Goal: Information Seeking & Learning: Learn about a topic

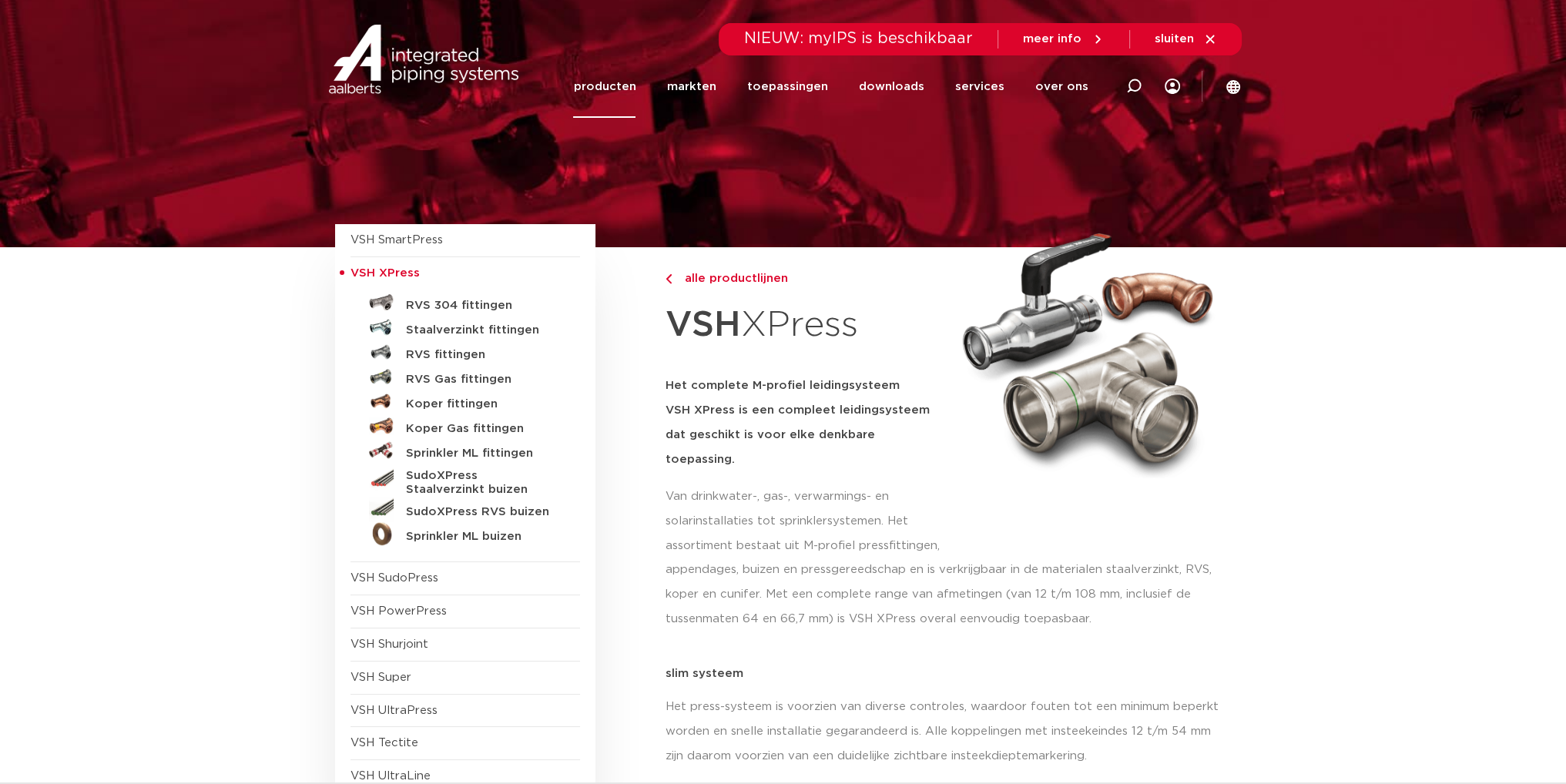
click at [729, 280] on span "alle productlijnen" at bounding box center [731, 278] width 113 height 11
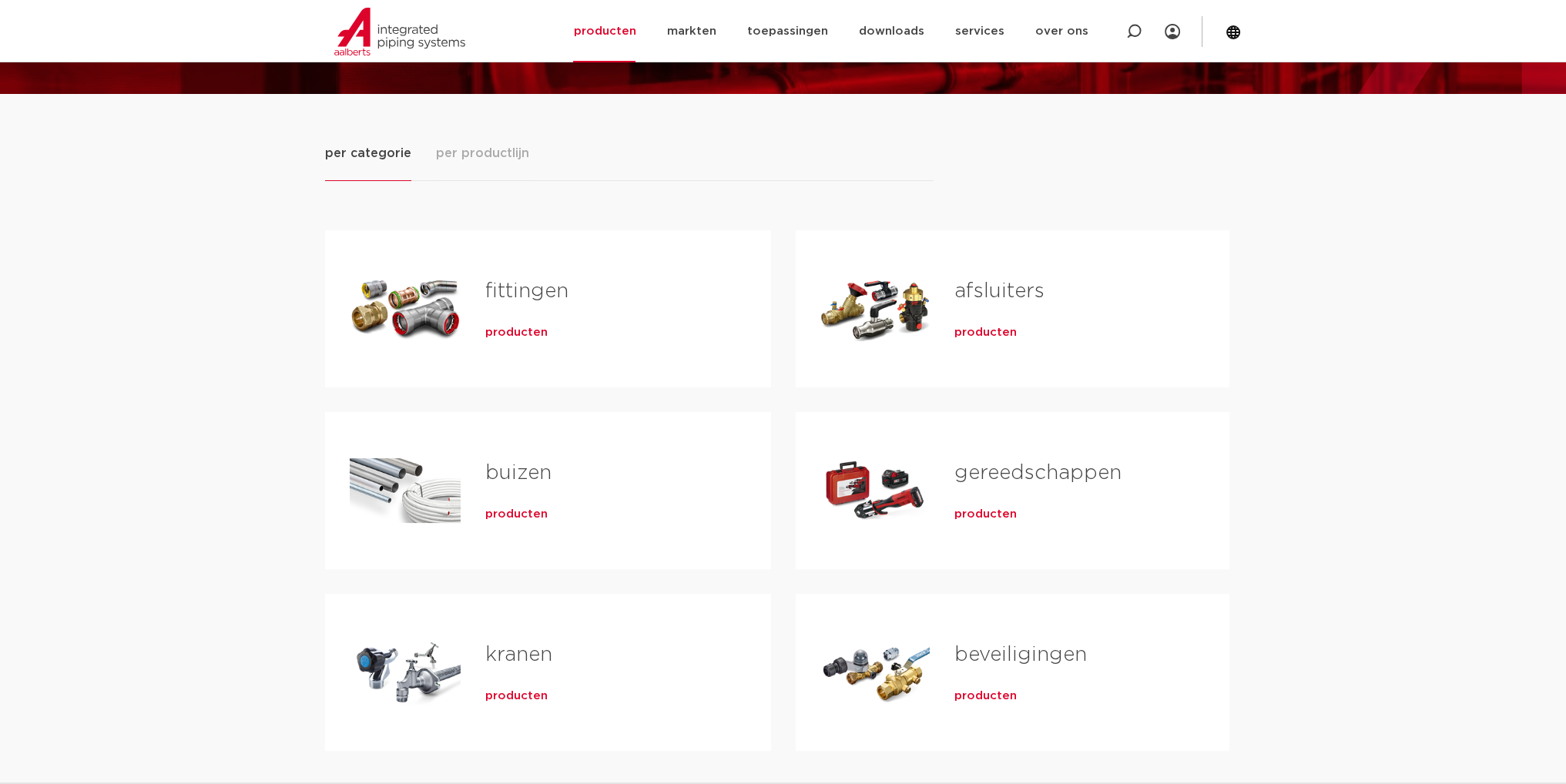
click at [517, 333] on span "producten" at bounding box center [516, 332] width 62 height 16
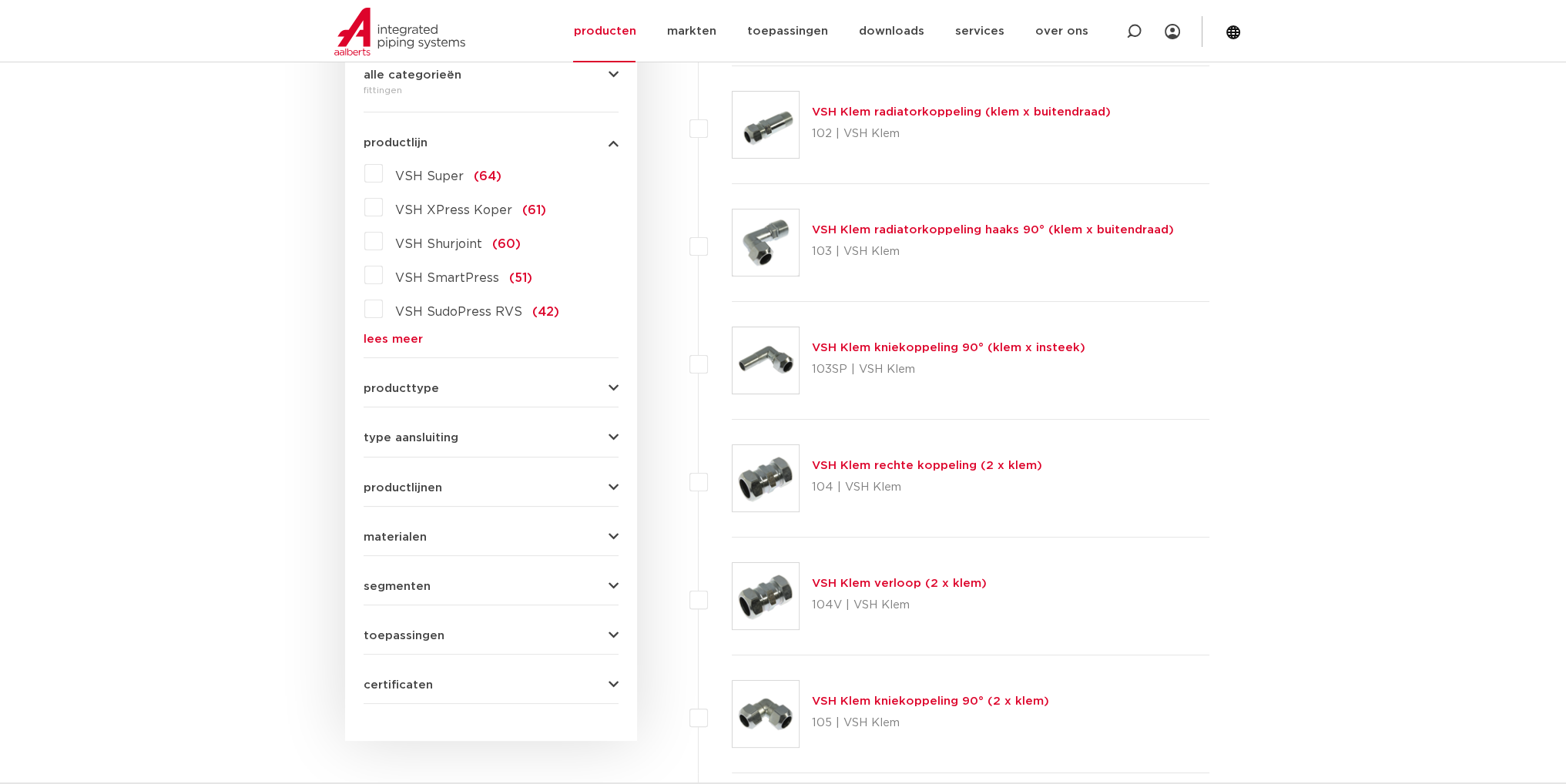
click at [382, 174] on label "VSH Super (64)" at bounding box center [441, 173] width 118 height 24
click at [0, 0] on input "VSH Super (64)" at bounding box center [0, 0] width 0 height 0
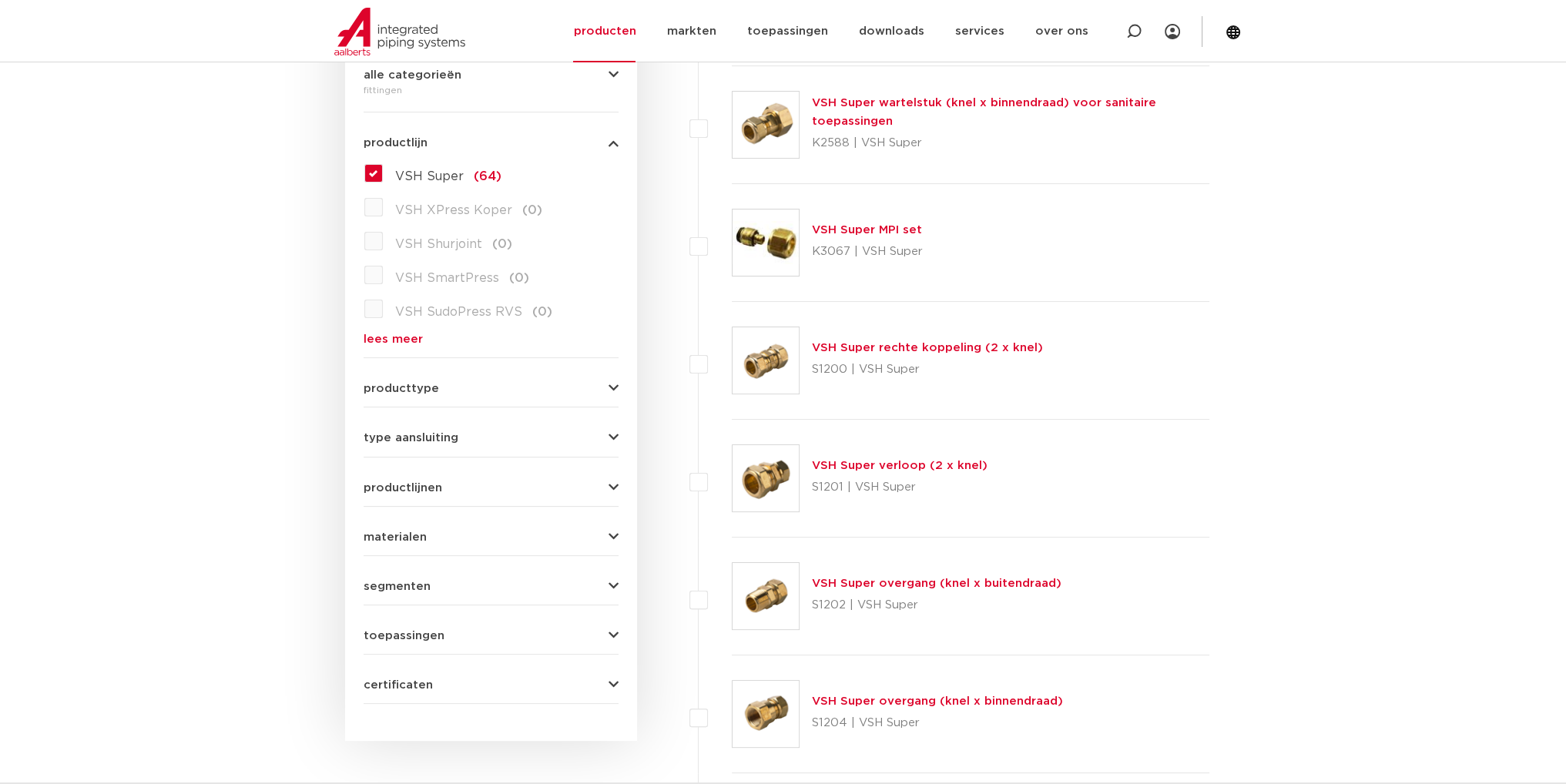
click at [429, 386] on span "producttype" at bounding box center [401, 388] width 75 height 11
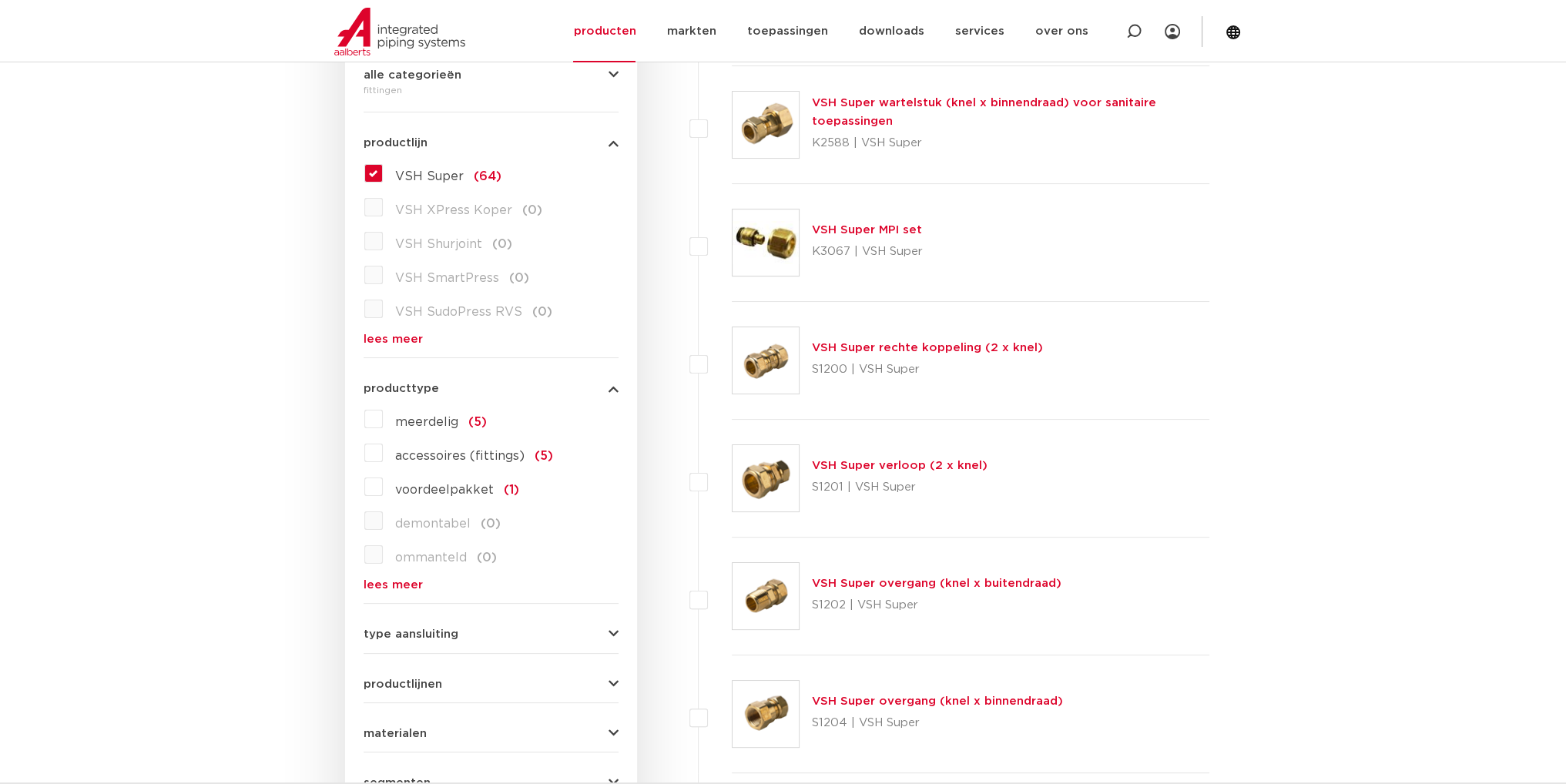
click at [428, 386] on span "producttype" at bounding box center [401, 388] width 75 height 11
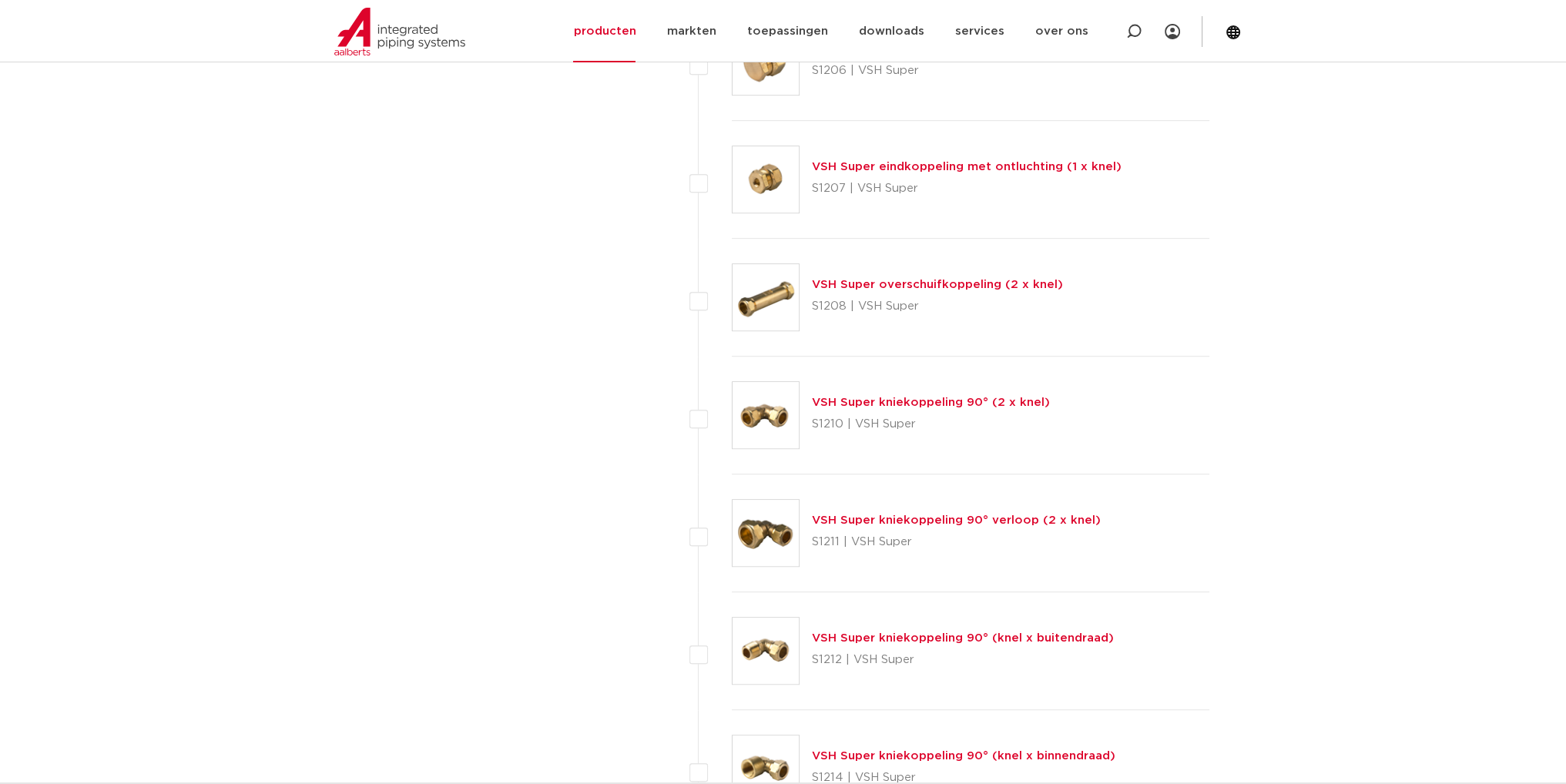
scroll to position [1309, 0]
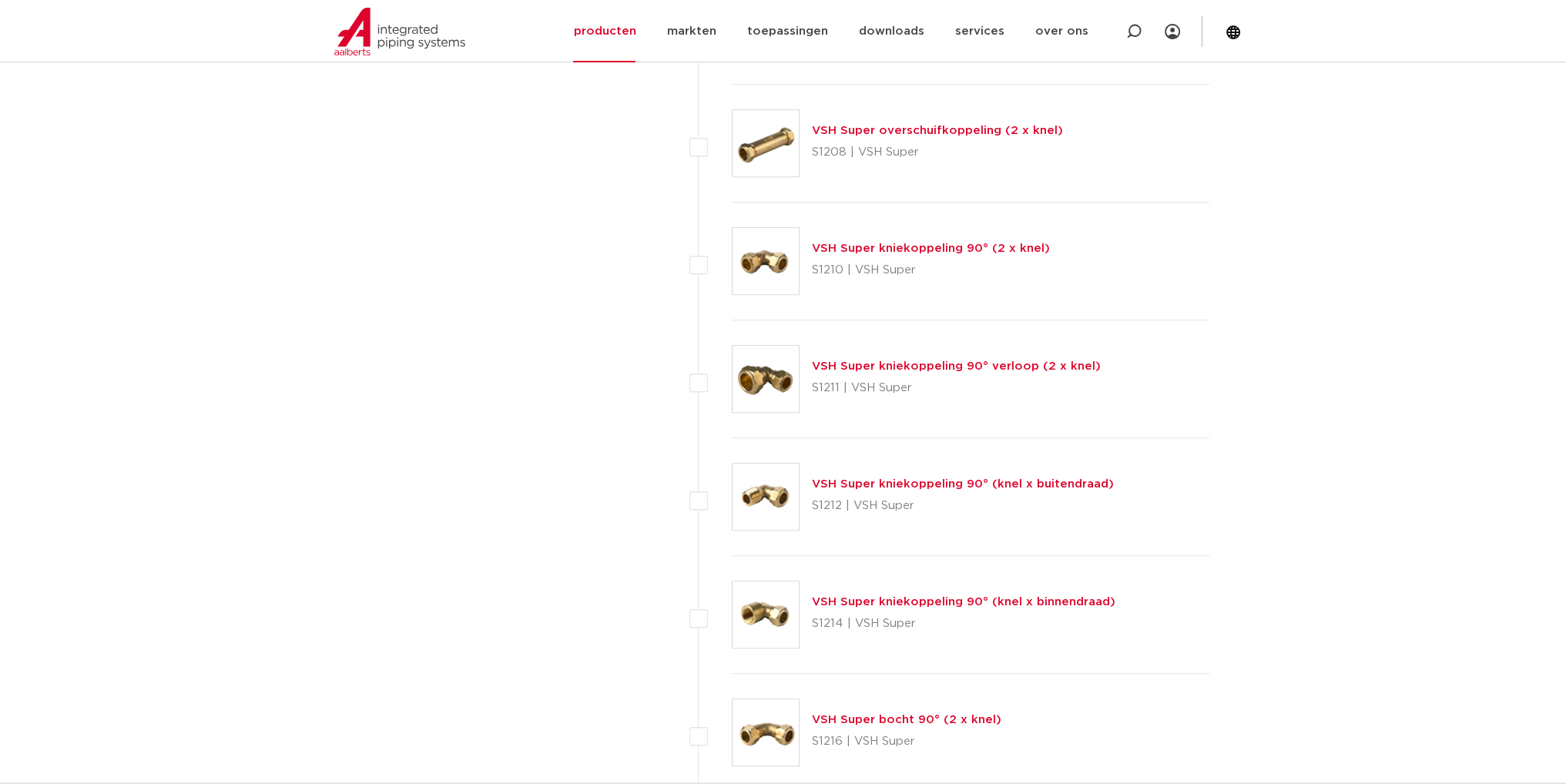
click at [970, 244] on link "VSH Super kniekoppeling 90° (2 x knel)" at bounding box center [931, 248] width 238 height 11
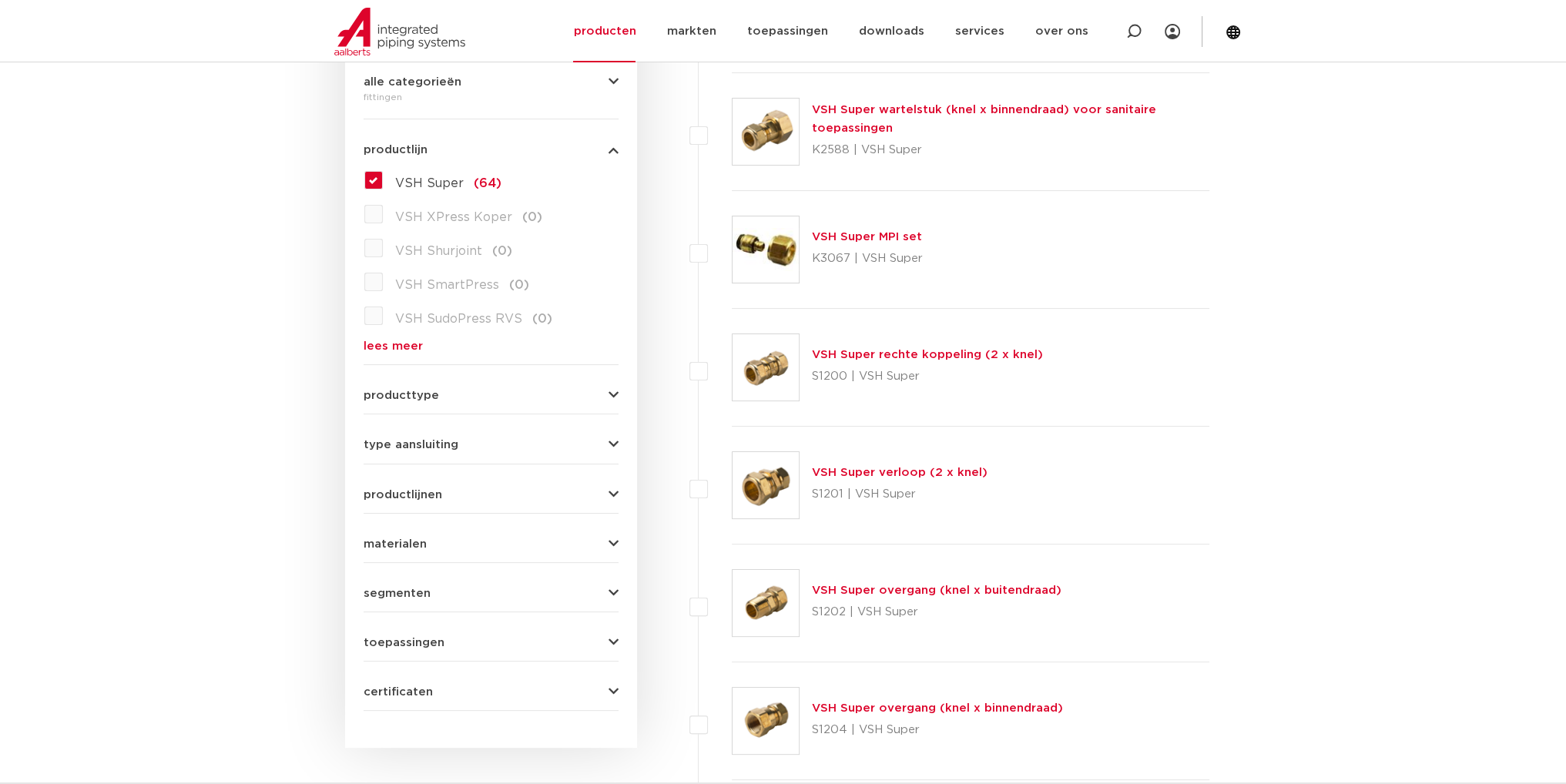
scroll to position [462, 0]
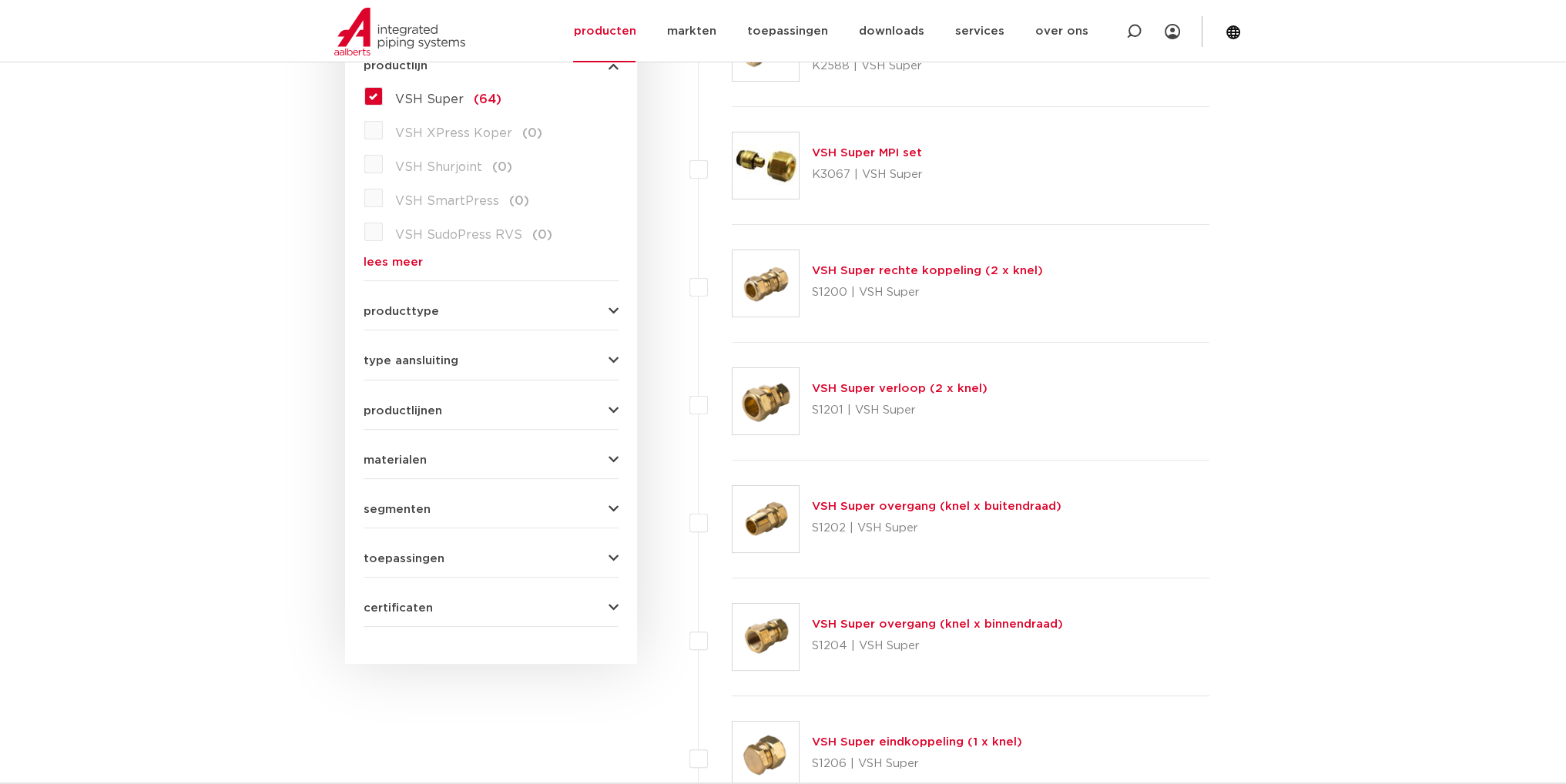
click at [609, 414] on icon "button" at bounding box center [613, 410] width 10 height 11
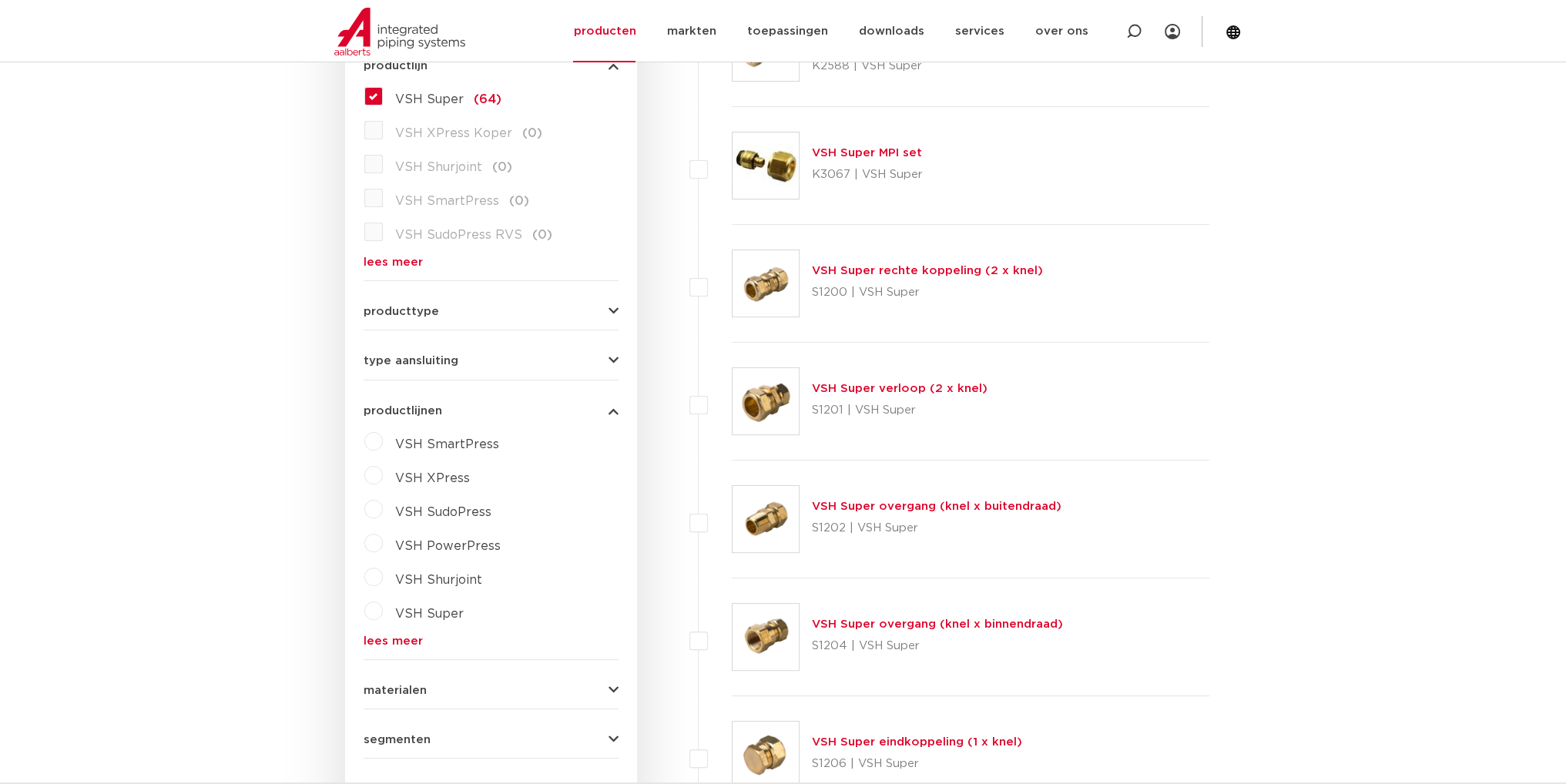
click at [609, 409] on icon "button" at bounding box center [613, 410] width 10 height 11
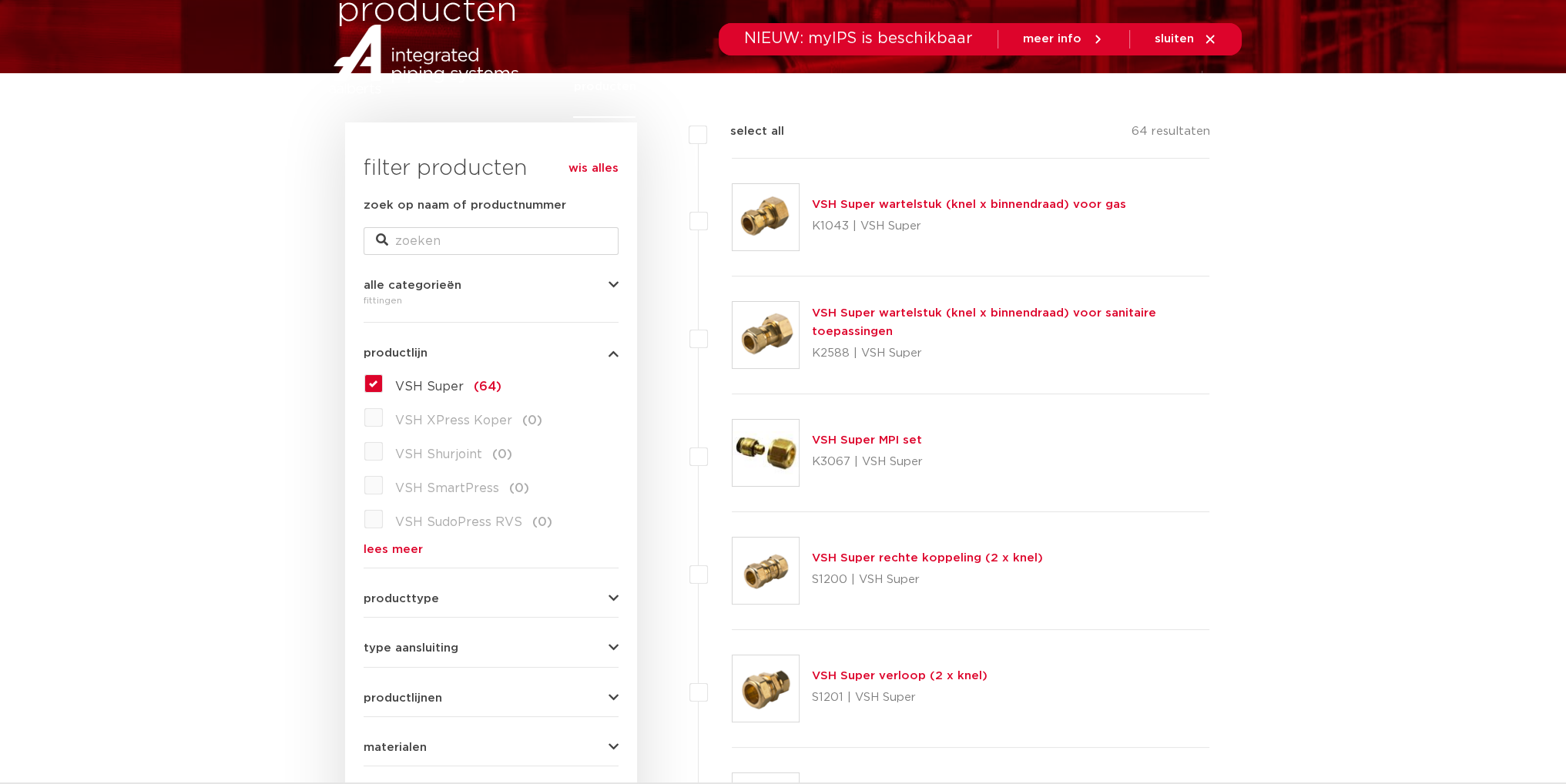
scroll to position [0, 0]
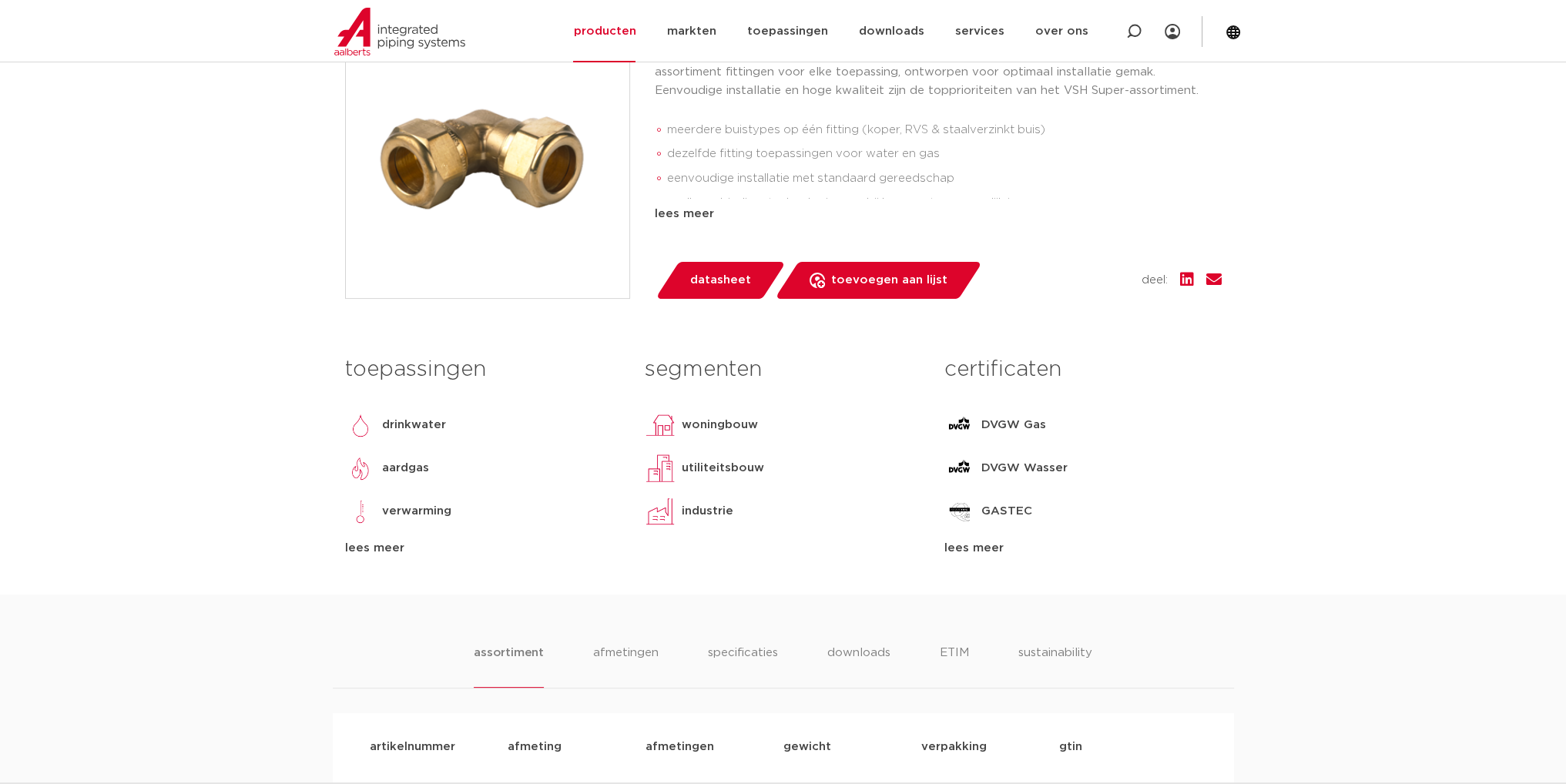
scroll to position [385, 0]
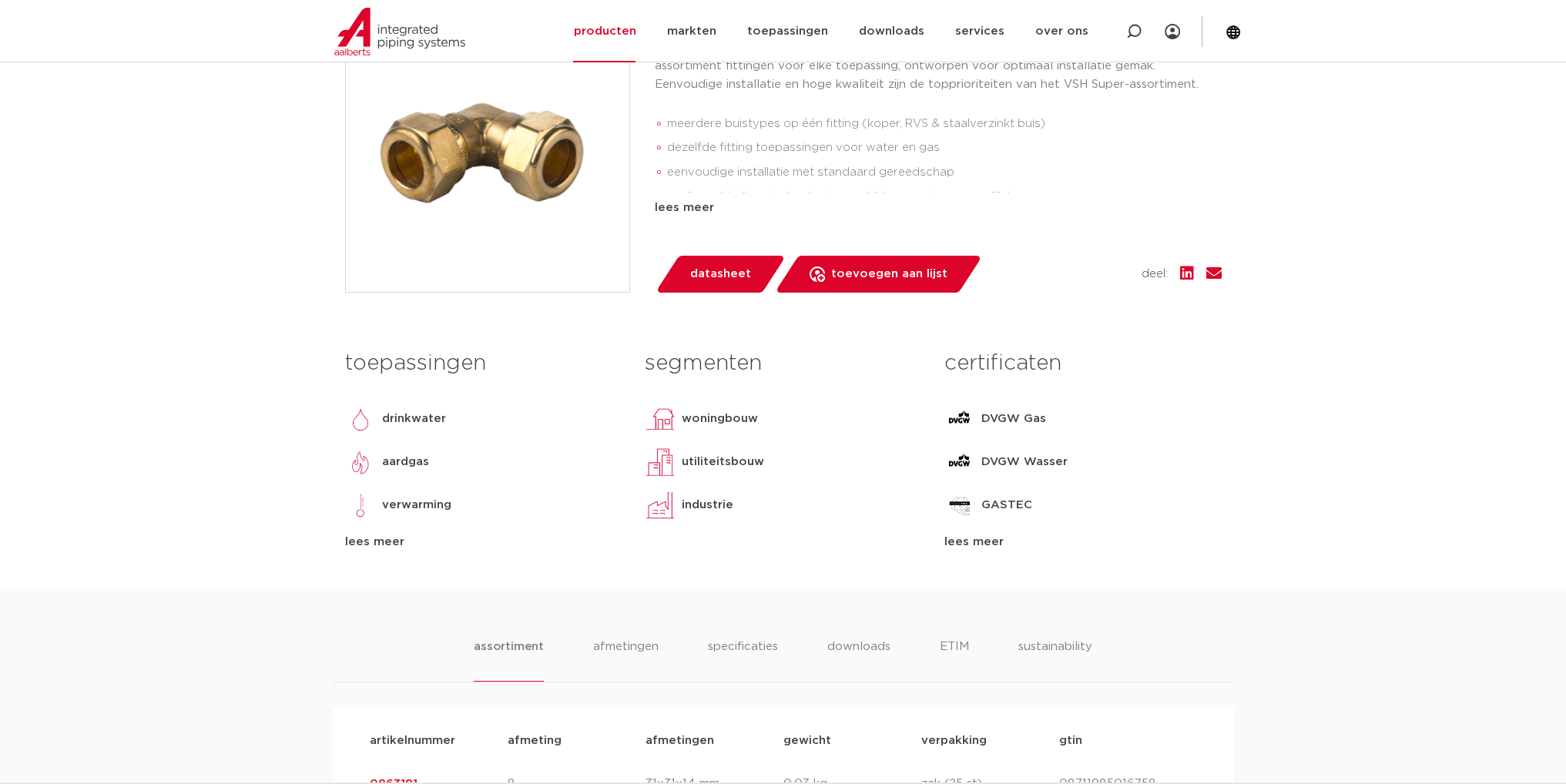
click at [702, 266] on span "datasheet" at bounding box center [720, 273] width 60 height 24
